Goal: Book appointment/travel/reservation

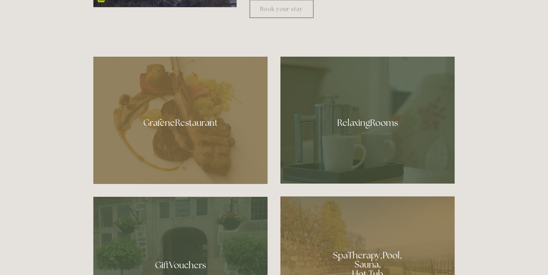
scroll to position [358, 0]
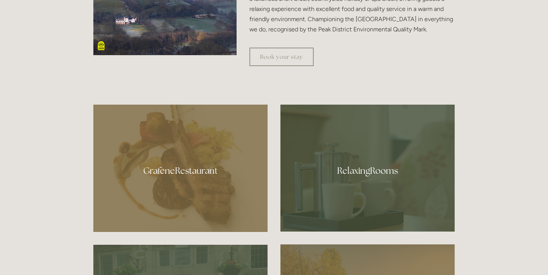
click at [373, 175] on div at bounding box center [368, 168] width 174 height 127
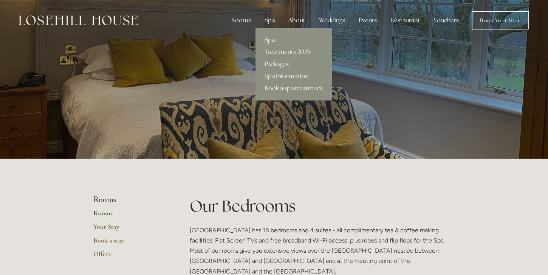
click at [270, 43] on link "Spa" at bounding box center [294, 40] width 76 height 12
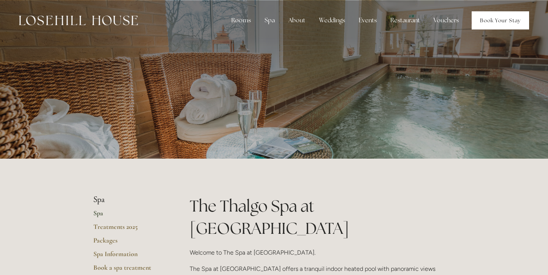
click at [506, 16] on link "Book Your Stay" at bounding box center [500, 20] width 57 height 18
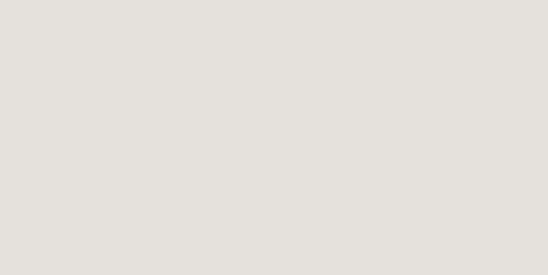
scroll to position [1021, 0]
